Goal: Task Accomplishment & Management: Manage account settings

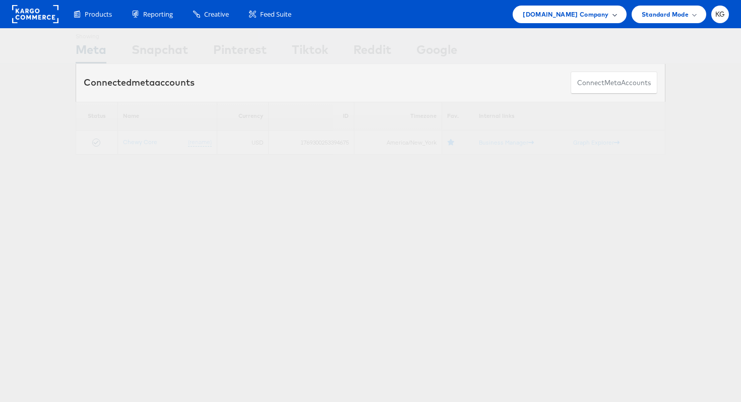
click at [598, 15] on span "Chewy.com Company" at bounding box center [566, 14] width 86 height 11
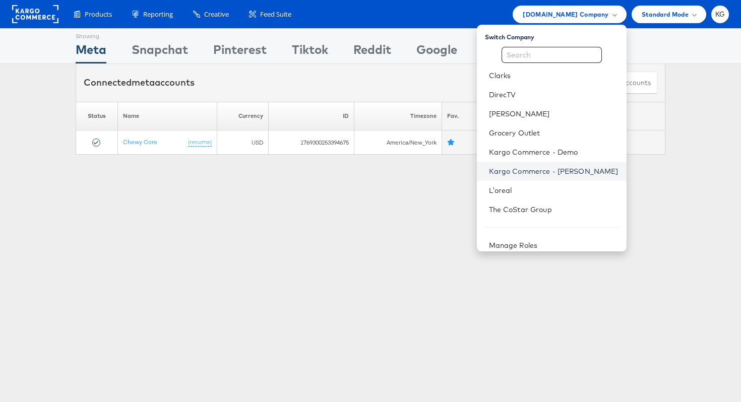
click at [554, 171] on link "Kargo Commerce - Kaitlin Glauer" at bounding box center [554, 171] width 130 height 10
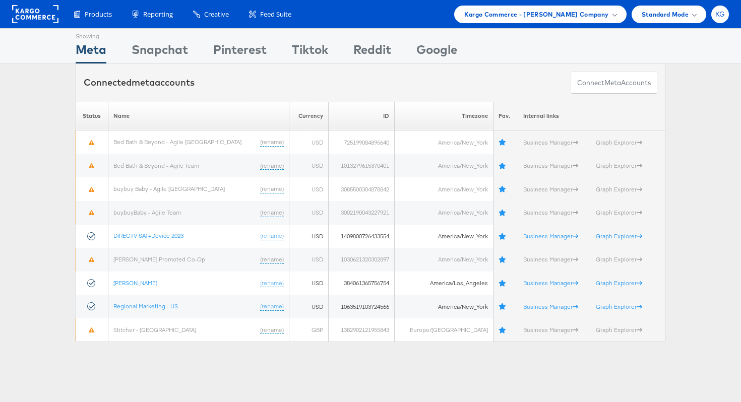
click at [726, 18] on div "KG" at bounding box center [720, 15] width 18 height 18
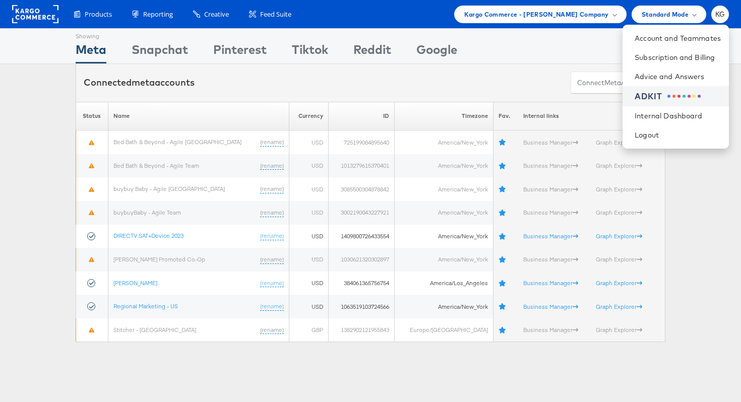
click at [671, 96] on div at bounding box center [683, 96] width 33 height 3
click at [707, 286] on div "Please Wait Loading Accounts .... Status Name Currency ID Timezone Fav. Interna…" at bounding box center [370, 222] width 741 height 241
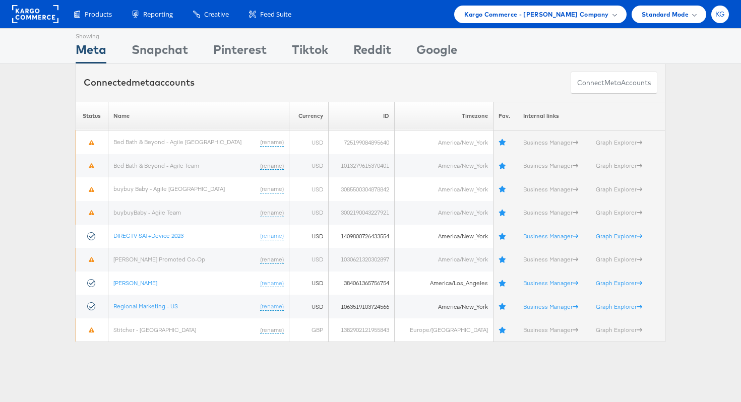
click at [721, 15] on span "KG" at bounding box center [720, 14] width 10 height 7
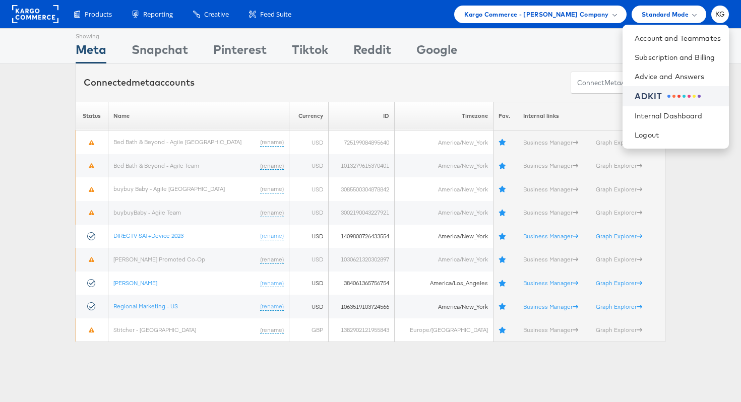
click at [681, 94] on div "ADKIT" at bounding box center [677, 97] width 86 height 12
